Goal: Transaction & Acquisition: Purchase product/service

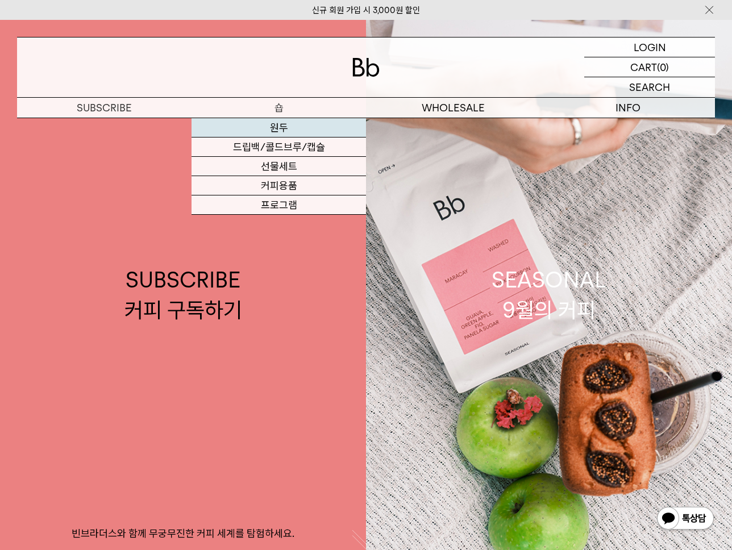
click at [289, 128] on link "원두" at bounding box center [278, 127] width 174 height 19
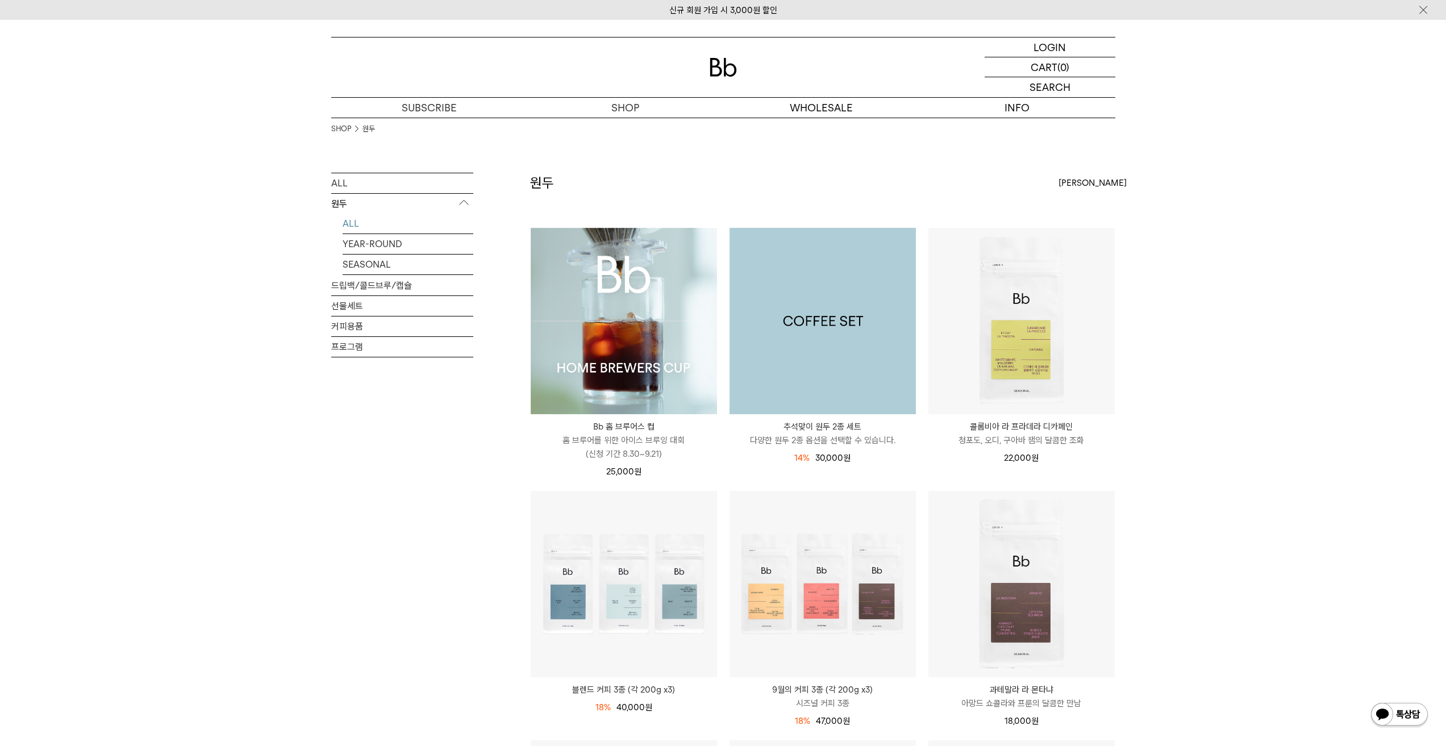
click at [731, 335] on img at bounding box center [822, 321] width 186 height 186
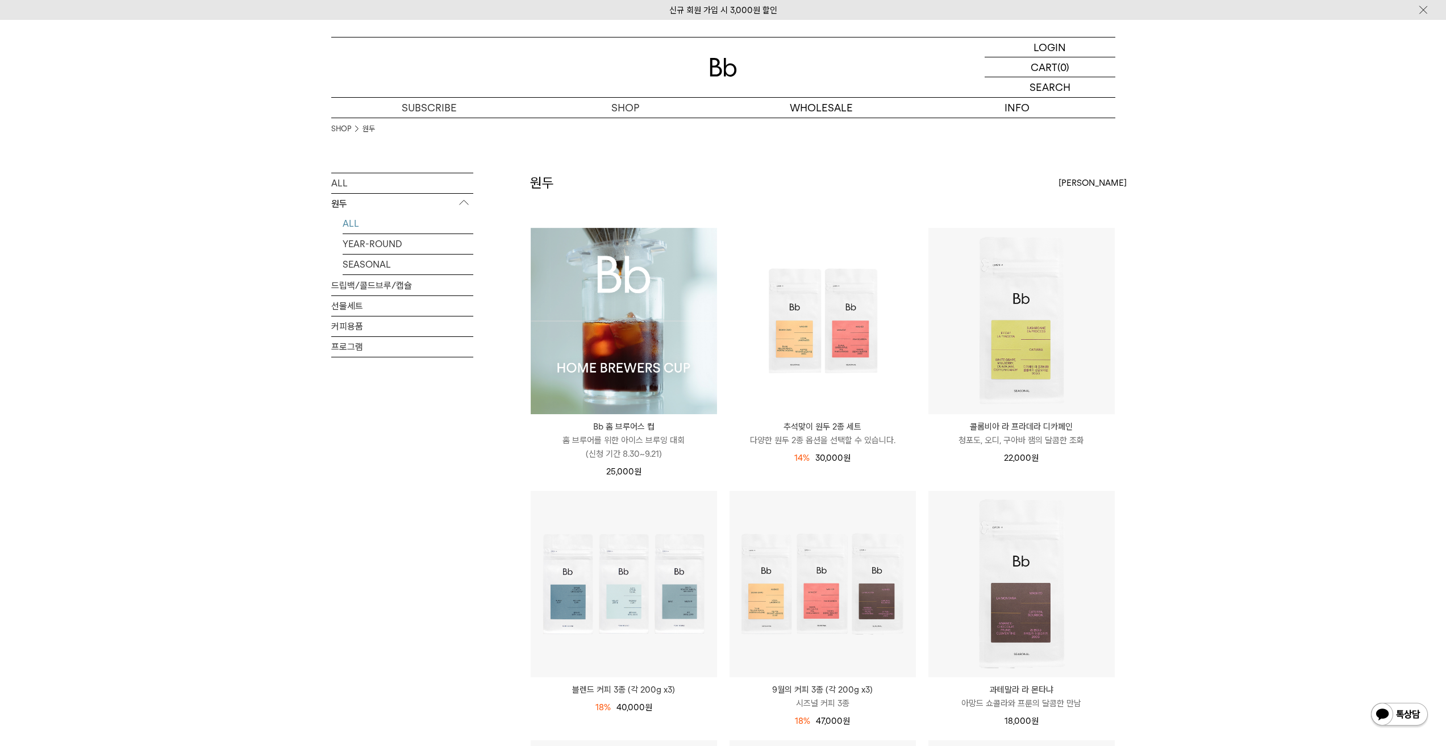
click at [617, 368] on img at bounding box center [624, 321] width 186 height 186
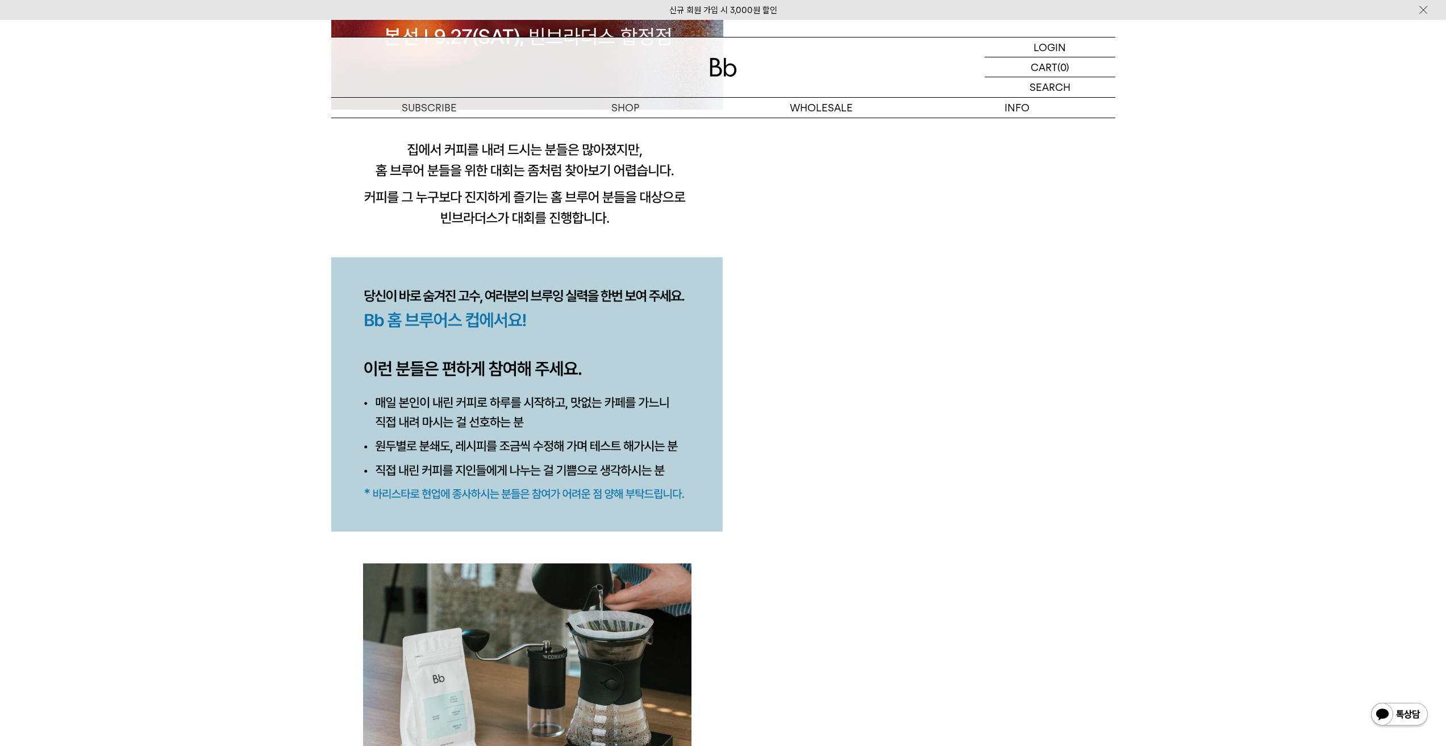
scroll to position [1136, 0]
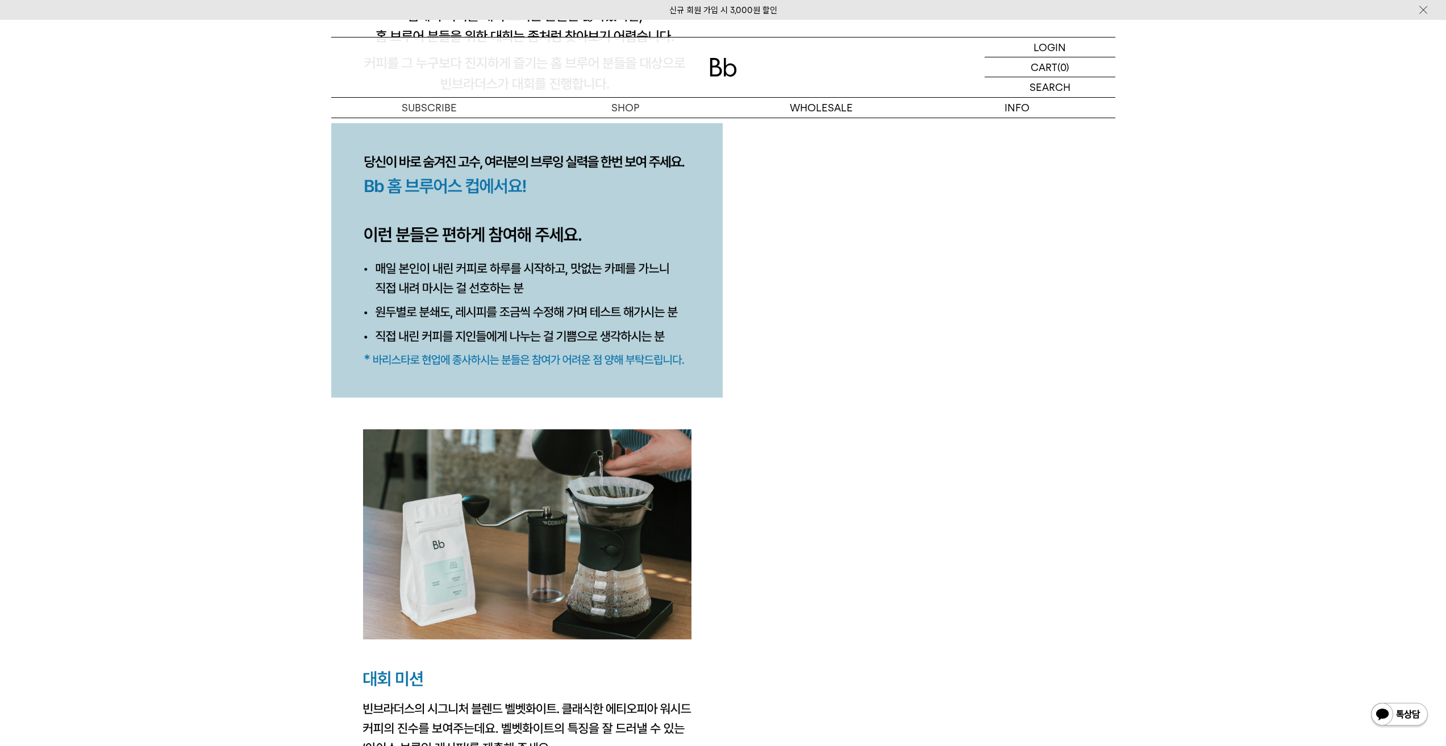
scroll to position [1307, 0]
